Goal: Task Accomplishment & Management: Complete application form

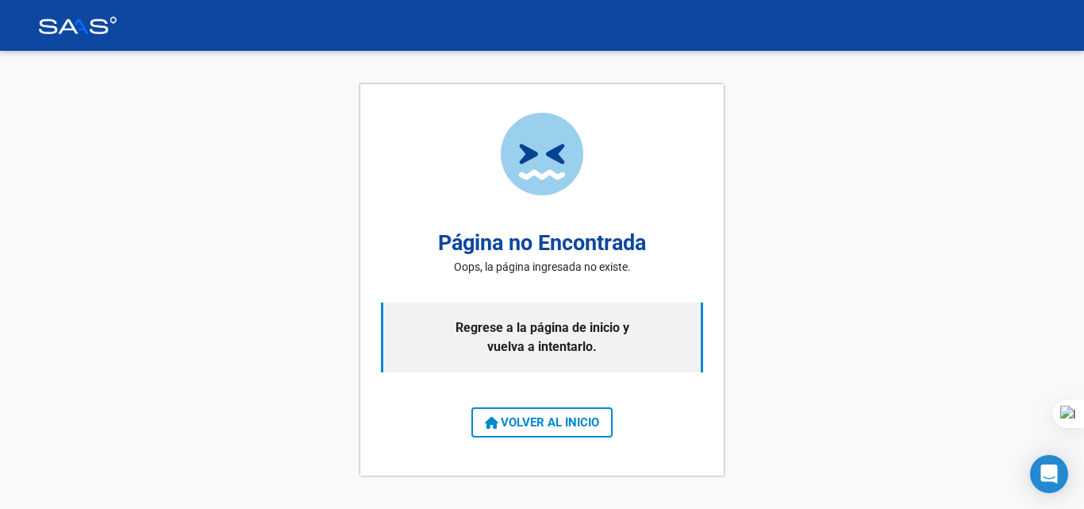
click at [539, 419] on span "VOLVER AL INICIO" at bounding box center [542, 422] width 114 height 14
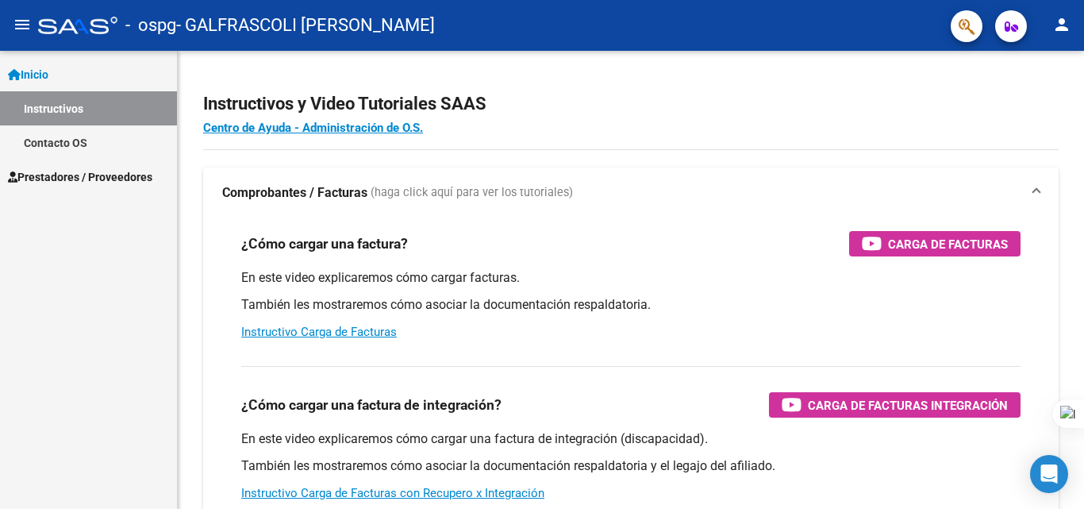
click at [48, 71] on span "Inicio" at bounding box center [28, 74] width 40 height 17
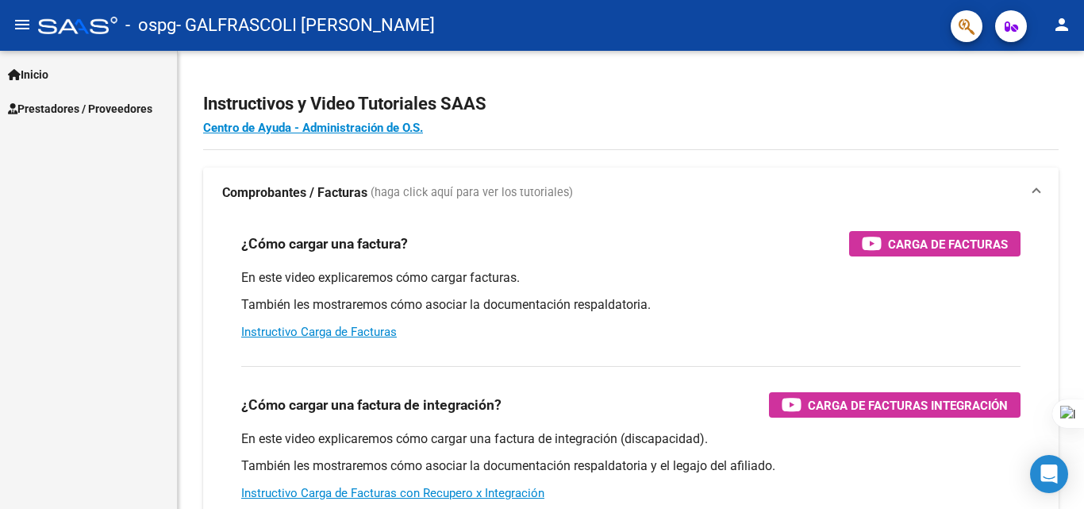
click at [62, 113] on span "Prestadores / Proveedores" at bounding box center [80, 108] width 144 height 17
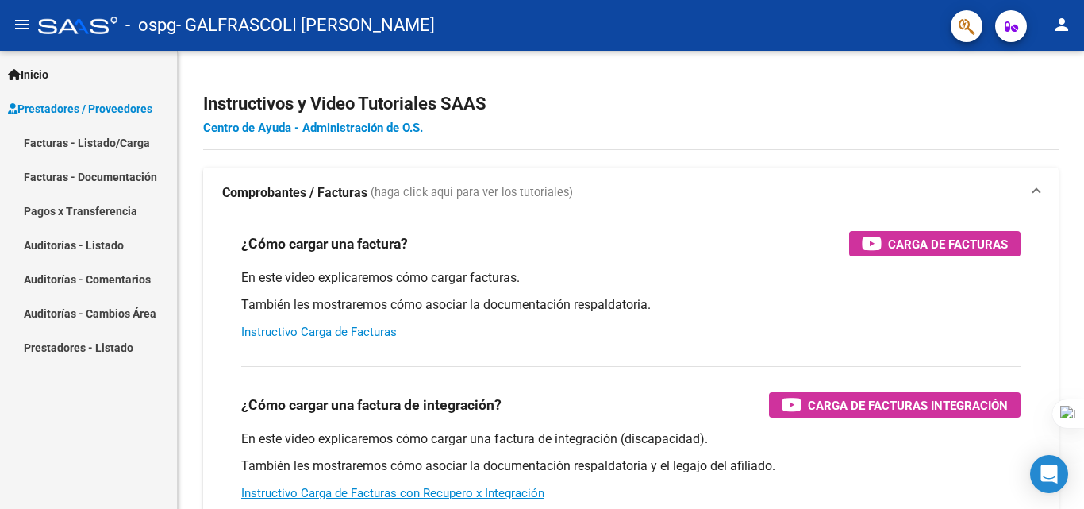
click at [72, 146] on link "Facturas - Listado/Carga" at bounding box center [88, 142] width 177 height 34
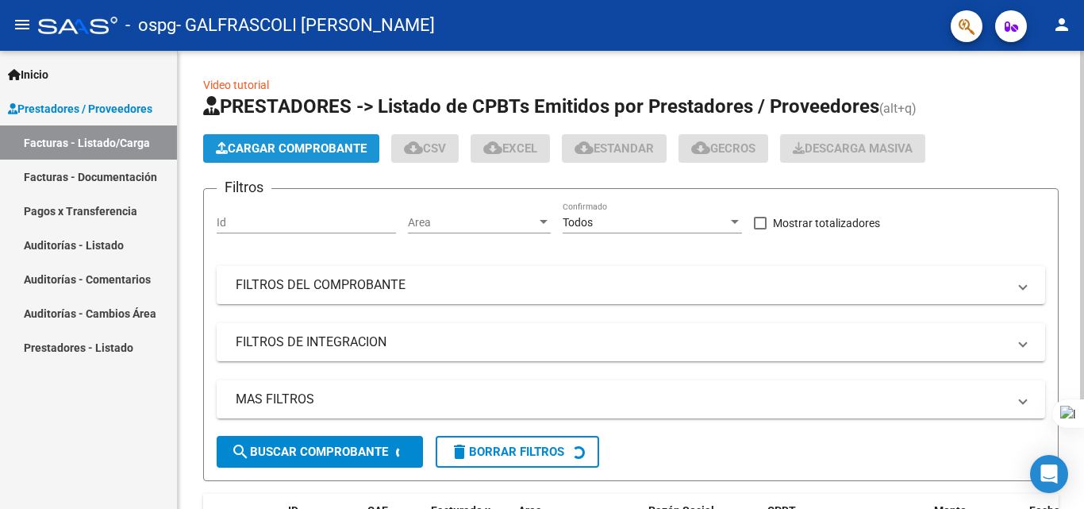
click at [332, 150] on span "Cargar Comprobante" at bounding box center [291, 148] width 151 height 14
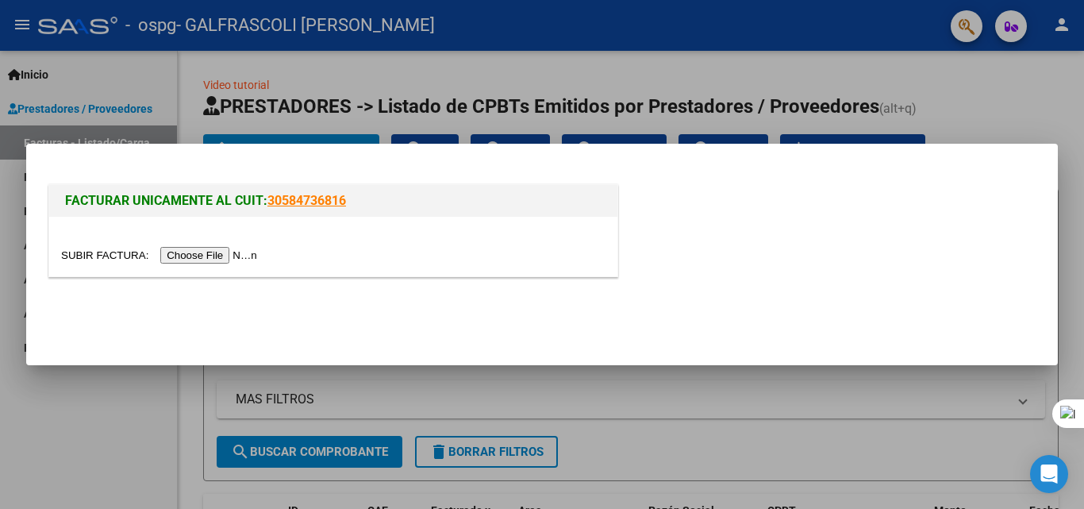
click at [202, 256] on input "file" at bounding box center [161, 255] width 201 height 17
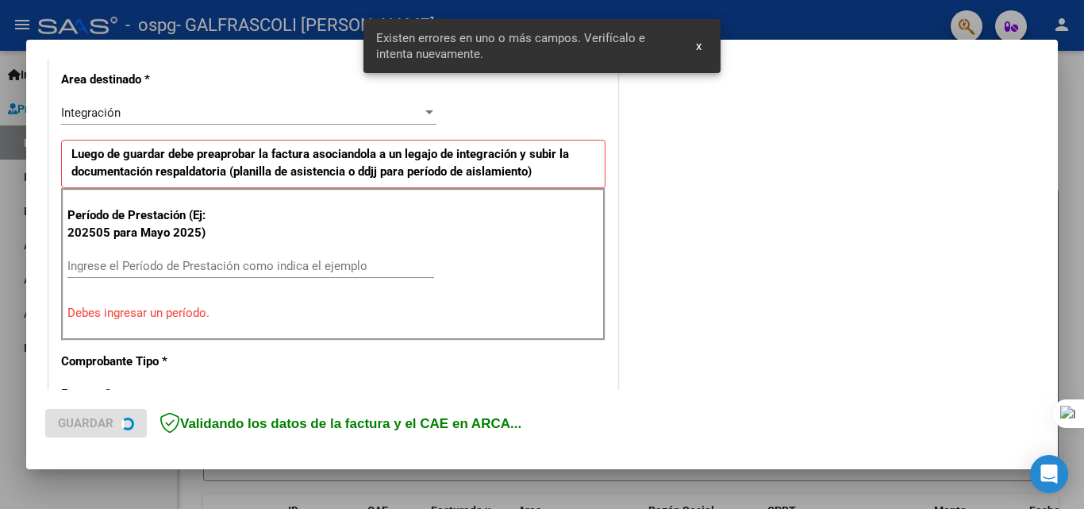
scroll to position [358, 0]
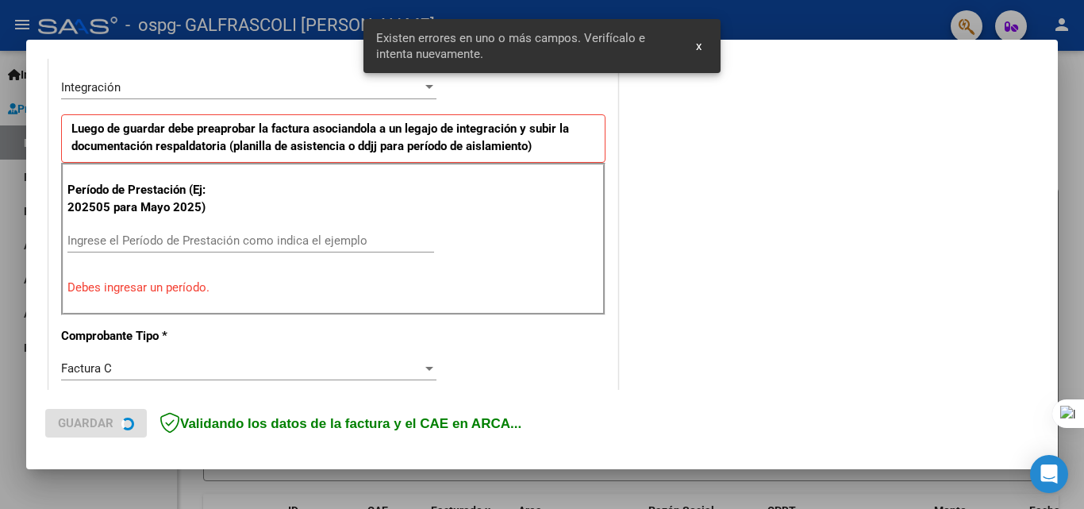
click at [140, 248] on div "Ingrese el Período de Prestación como indica el ejemplo" at bounding box center [250, 241] width 367 height 24
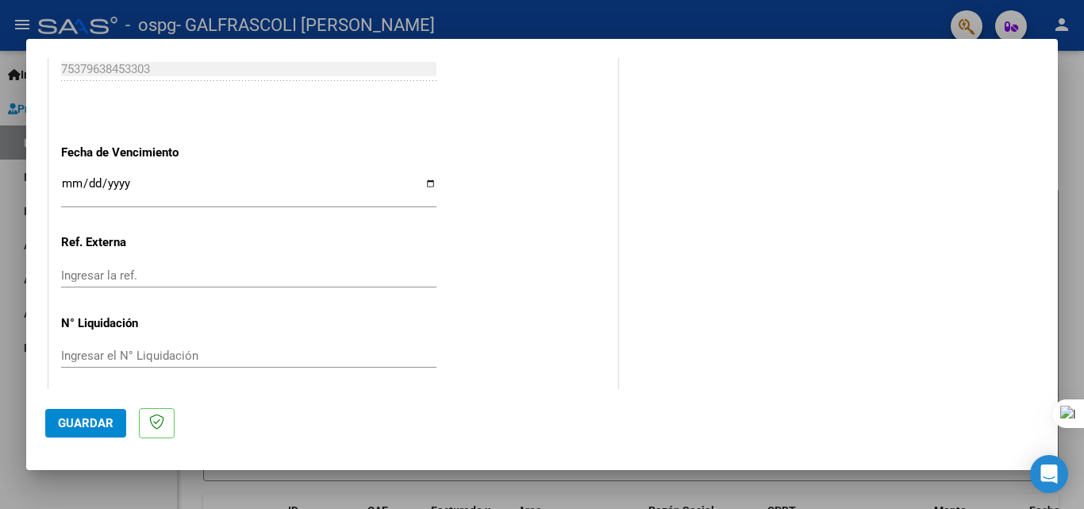
scroll to position [1066, 0]
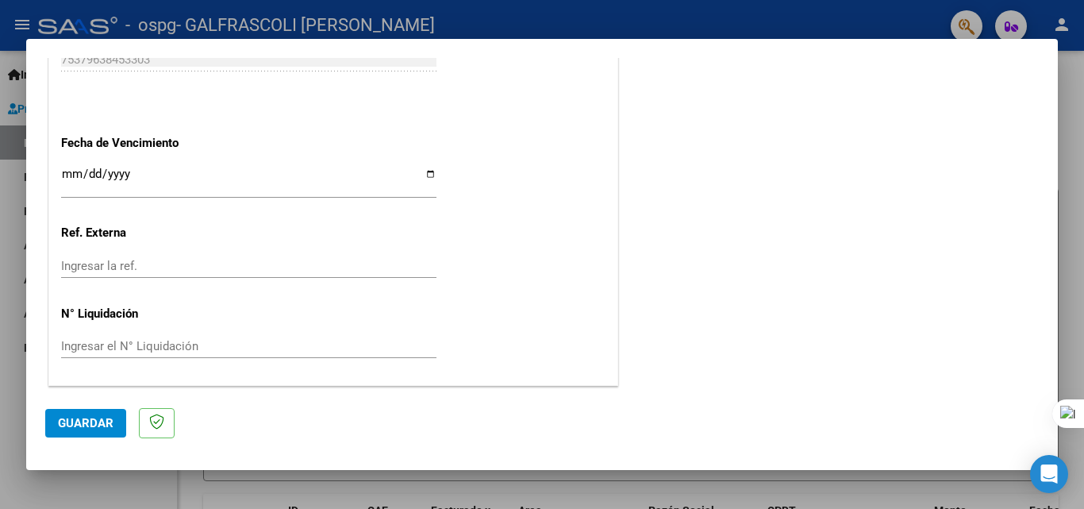
type input "202508"
click at [96, 418] on span "Guardar" at bounding box center [86, 423] width 56 height 14
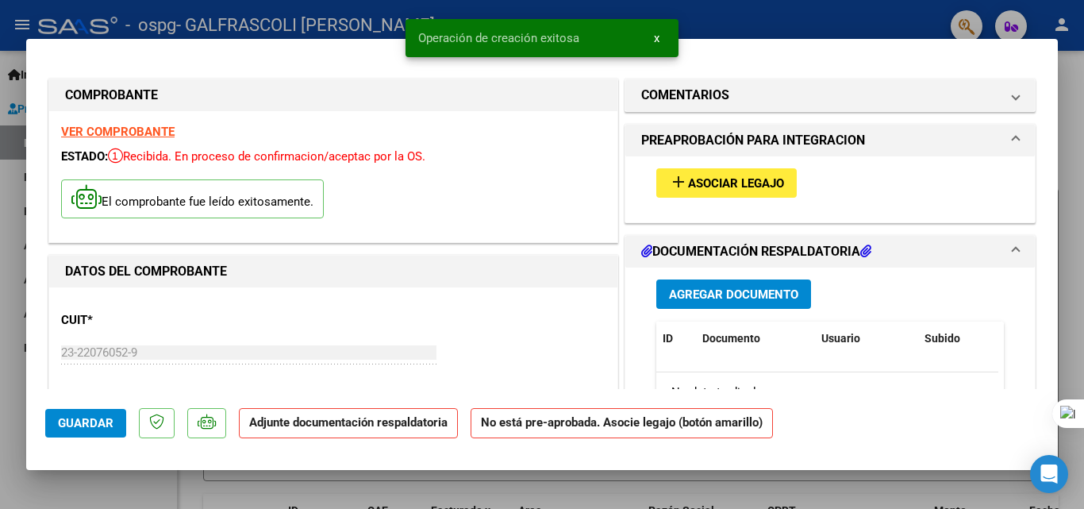
click at [772, 186] on span "Asociar Legajo" at bounding box center [736, 183] width 96 height 14
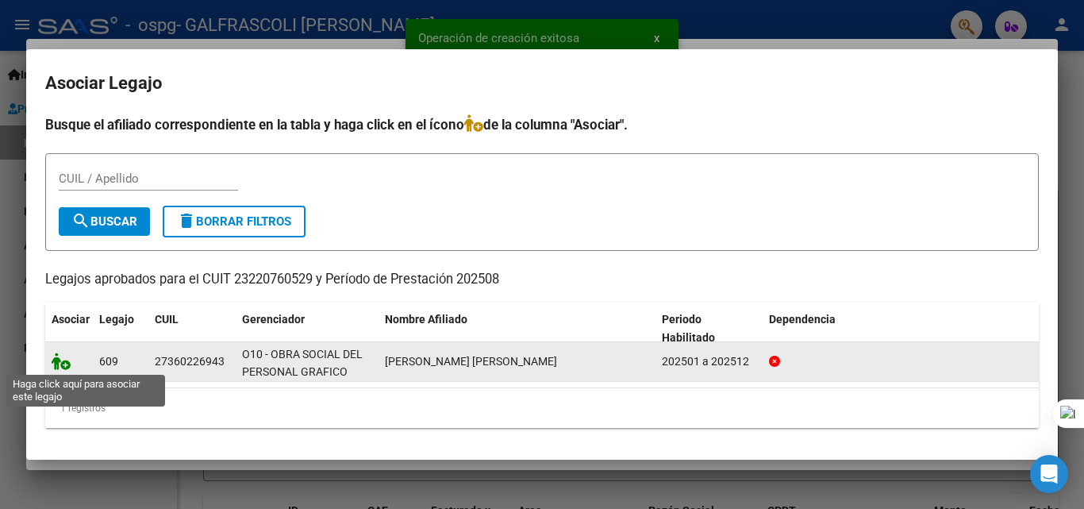
click at [57, 365] on icon at bounding box center [61, 360] width 19 height 17
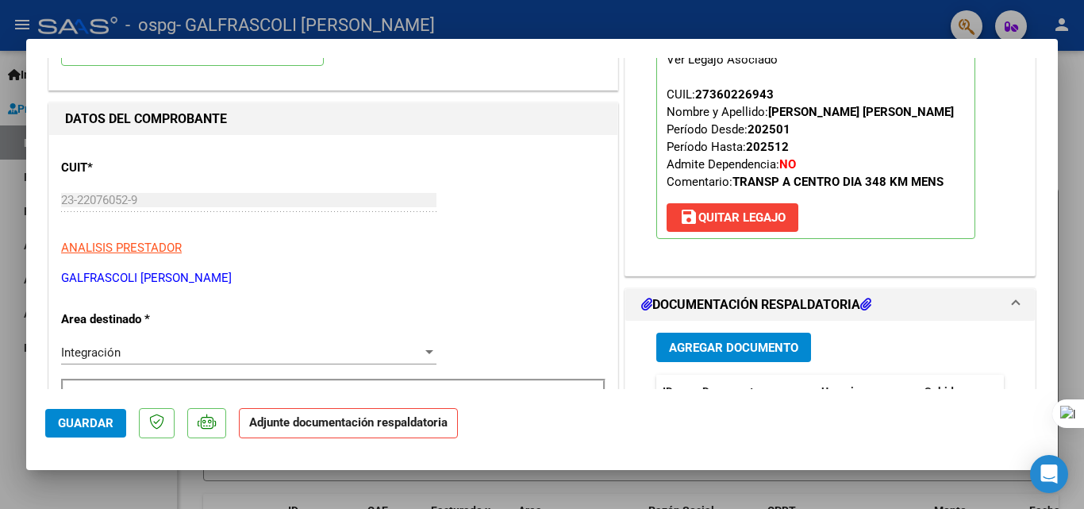
scroll to position [159, 0]
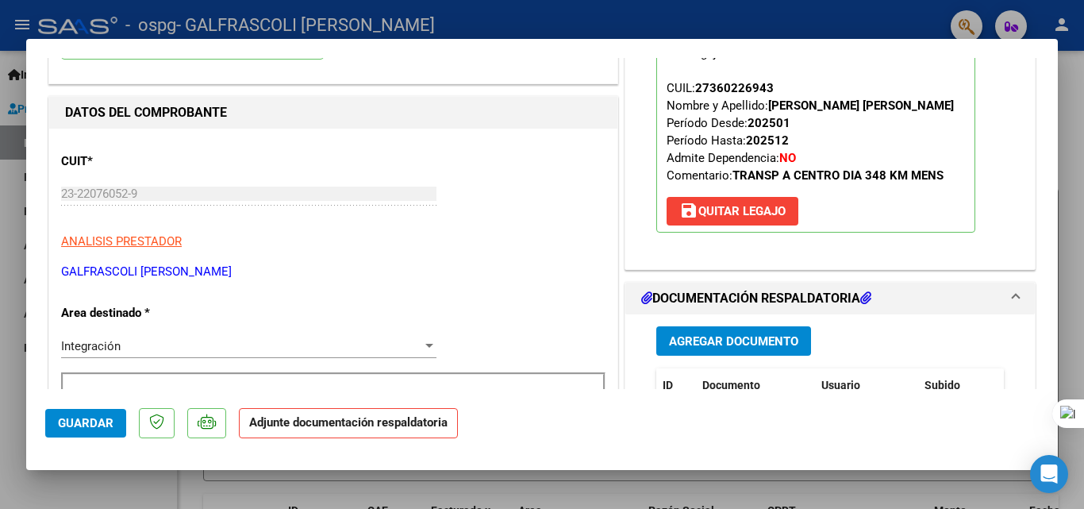
click at [669, 334] on span "Agregar Documento" at bounding box center [733, 341] width 129 height 14
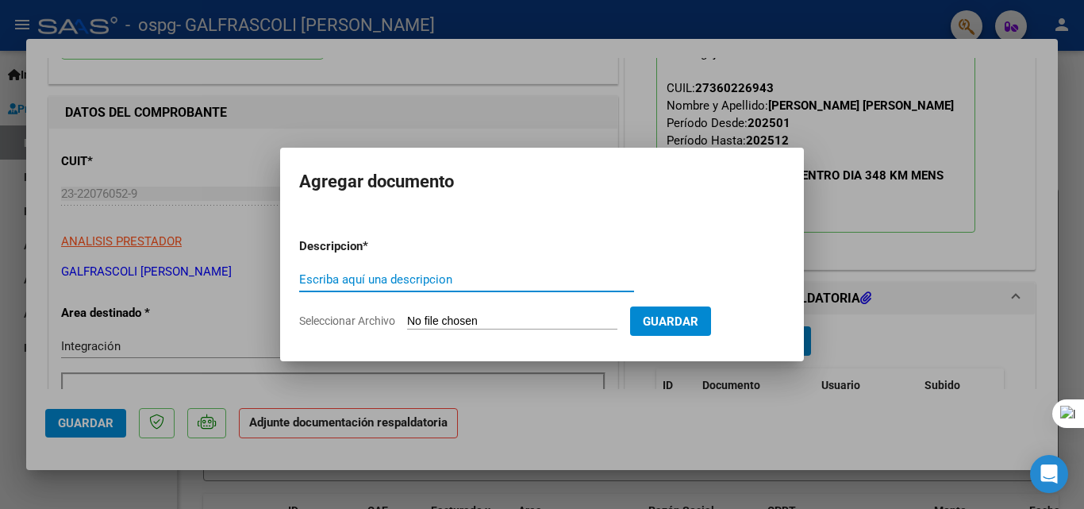
click at [411, 288] on div "Escriba aquí una descripcion" at bounding box center [466, 279] width 335 height 24
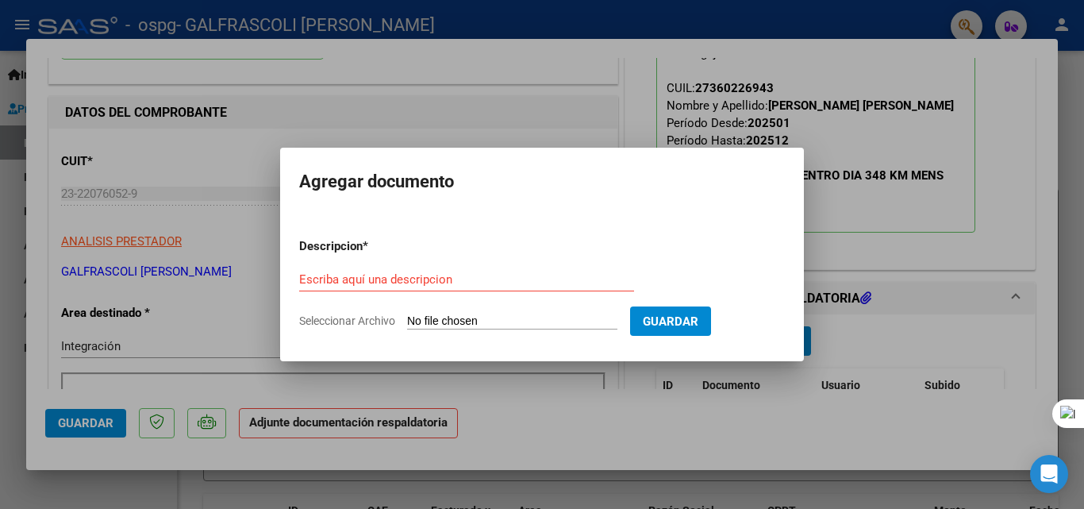
click at [463, 315] on input "Seleccionar Archivo" at bounding box center [512, 321] width 210 height 15
type input "C:\fakepath\Prieto agosto .pdf"
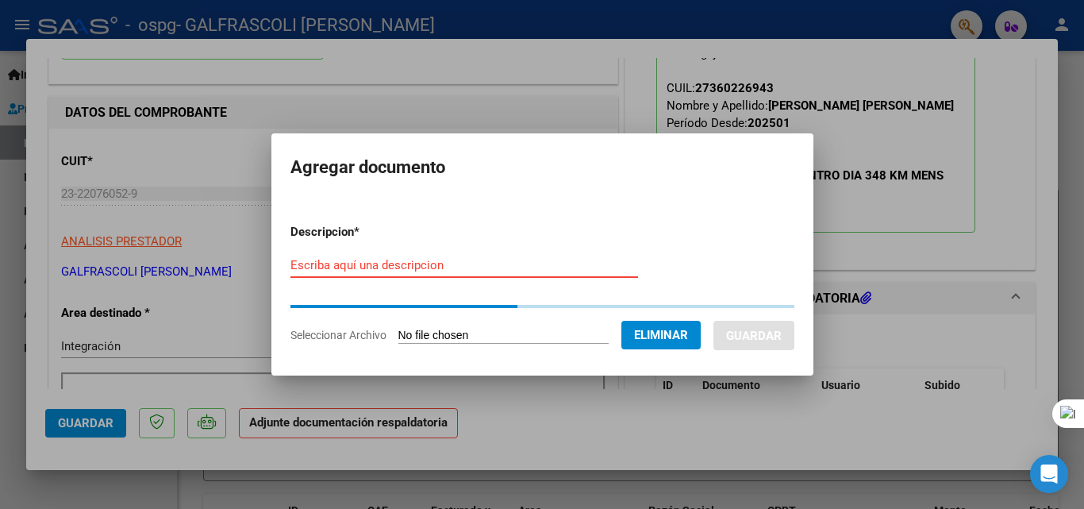
click at [368, 267] on input "Escriba aquí una descripcion" at bounding box center [465, 265] width 348 height 14
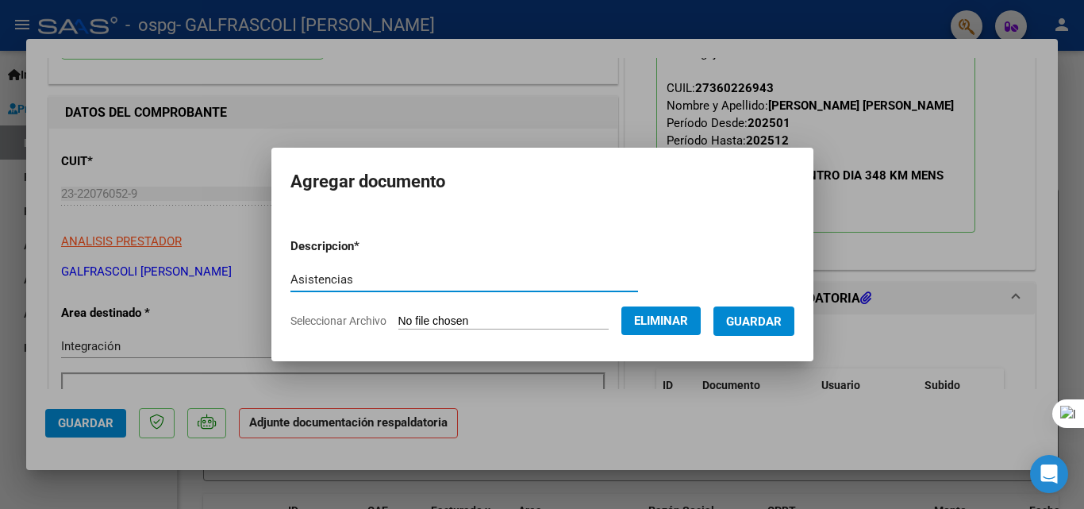
type input "Asistencias"
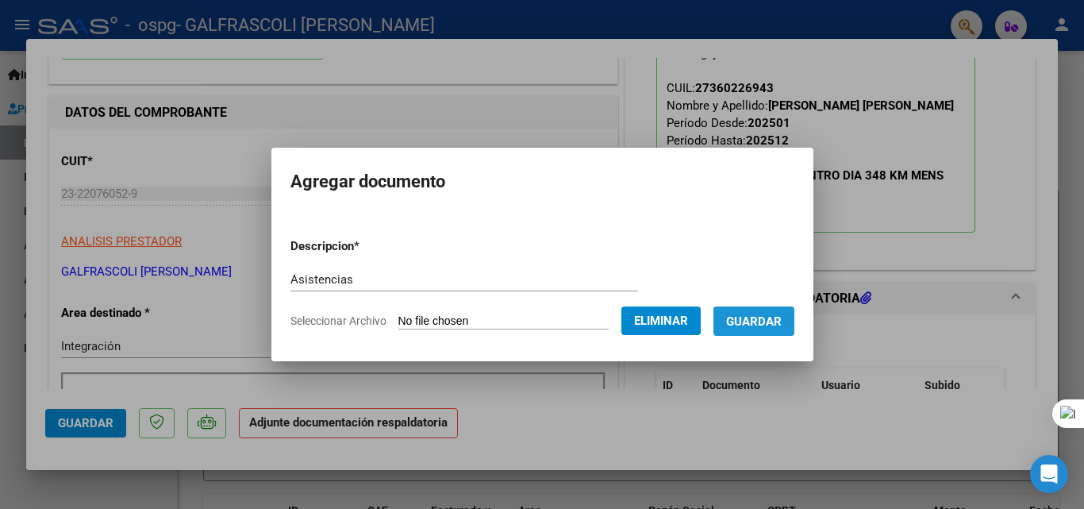
click at [795, 329] on button "Guardar" at bounding box center [754, 320] width 81 height 29
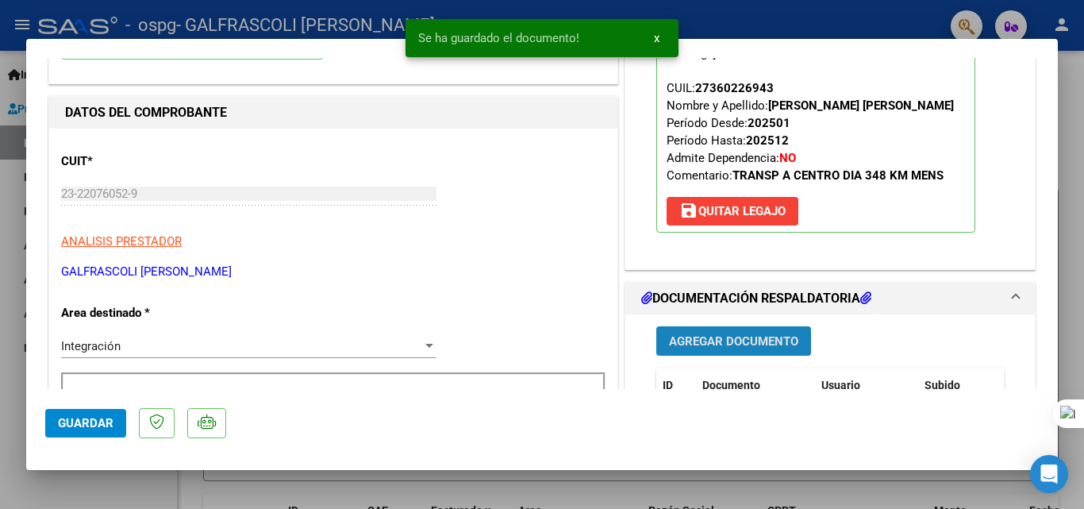
click at [710, 340] on span "Agregar Documento" at bounding box center [733, 341] width 129 height 14
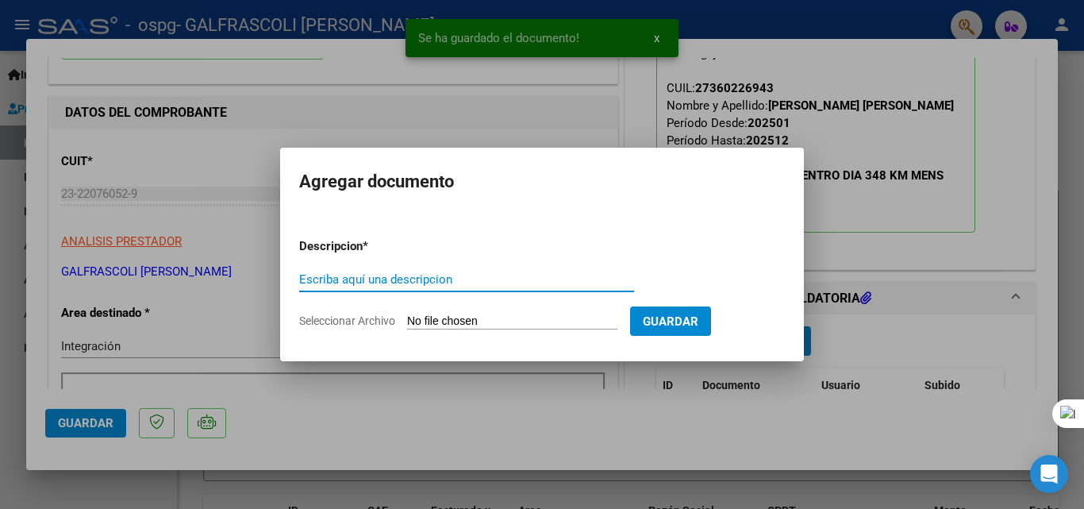
click at [389, 286] on input "Escriba aquí una descripcion" at bounding box center [466, 279] width 335 height 14
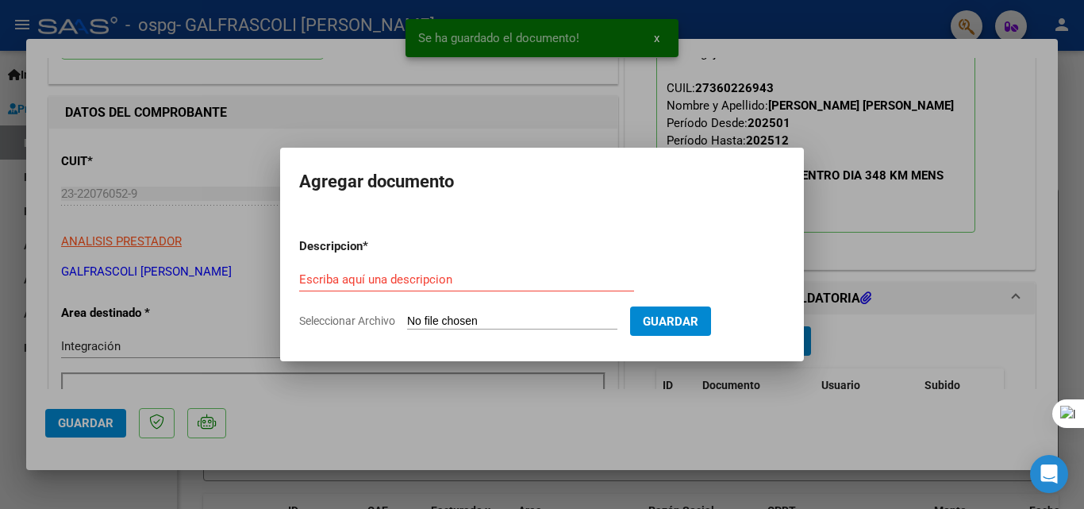
click at [510, 319] on input "Seleccionar Archivo" at bounding box center [512, 321] width 210 height 15
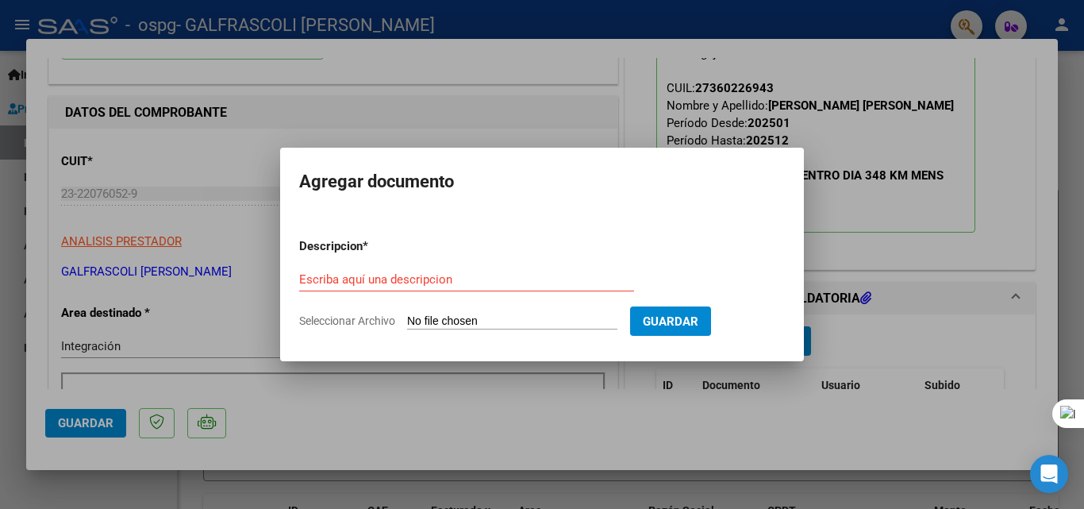
type input "C:\fakepath\Autorizacion [PERSON_NAME] 2025.odt"
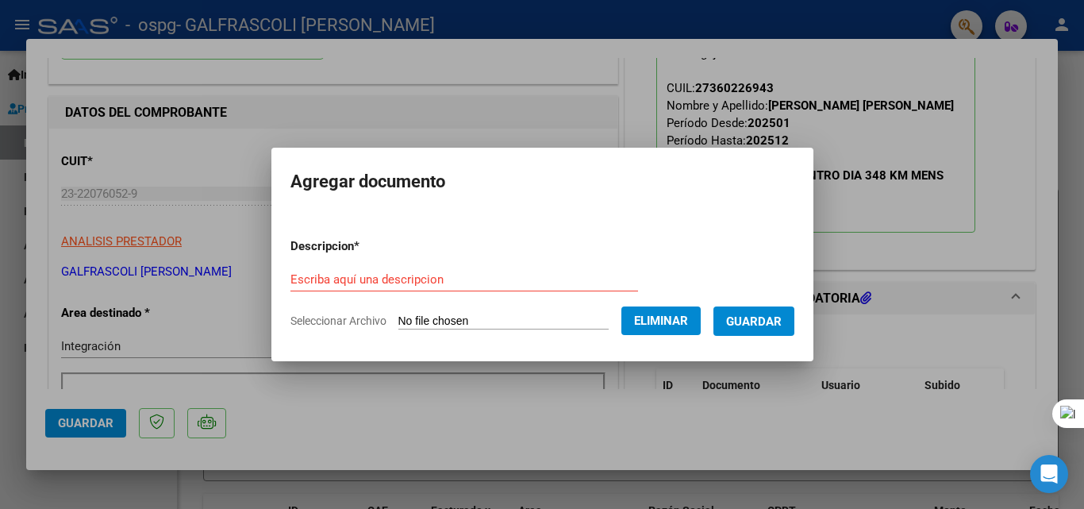
click at [440, 280] on input "Escriba aquí una descripcion" at bounding box center [465, 279] width 348 height 14
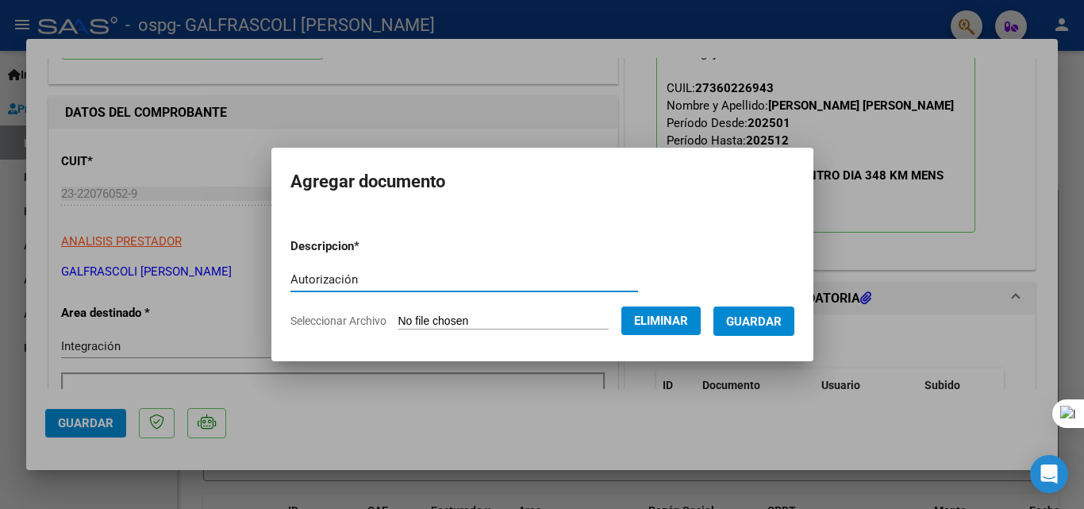
type input "Autorización"
click at [782, 317] on span "Guardar" at bounding box center [754, 321] width 56 height 14
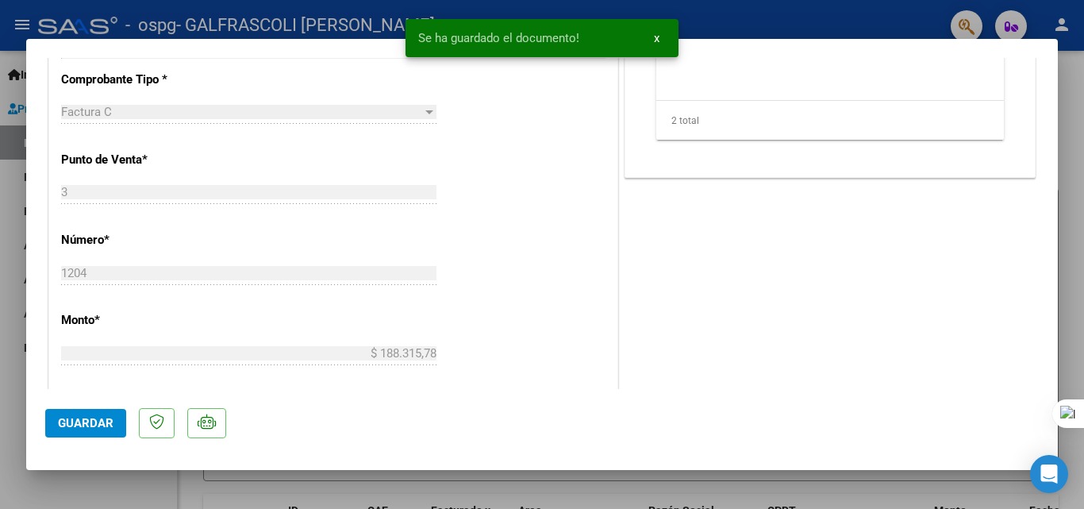
scroll to position [635, 0]
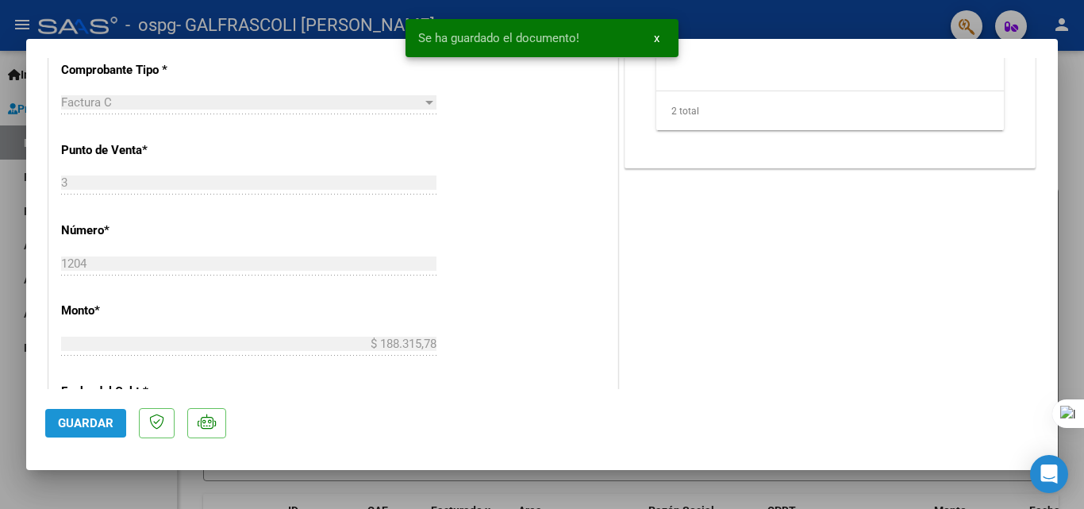
click at [70, 418] on span "Guardar" at bounding box center [86, 423] width 56 height 14
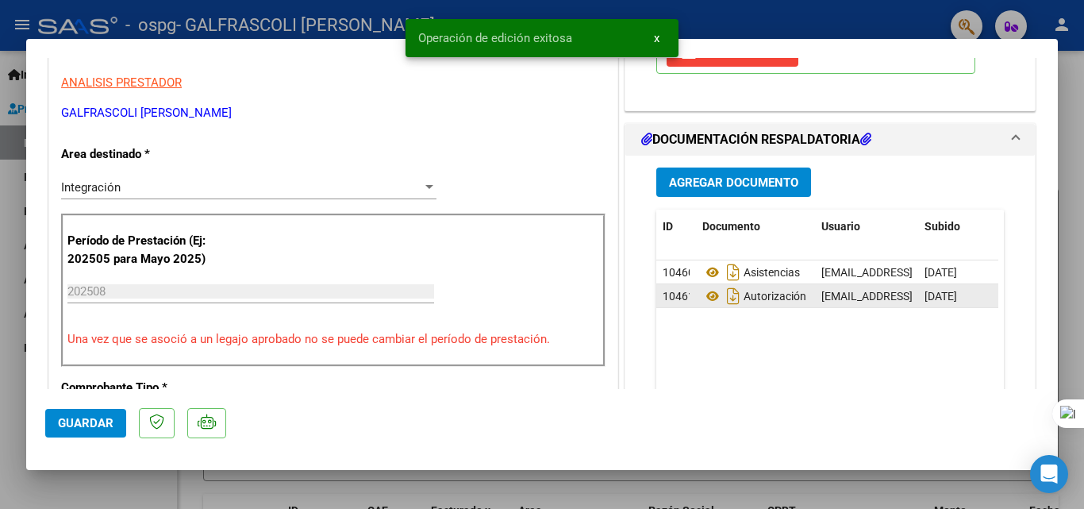
scroll to position [0, 0]
